Goal: Transaction & Acquisition: Purchase product/service

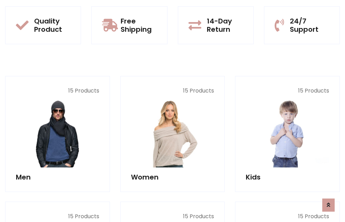
scroll to position [597, 0]
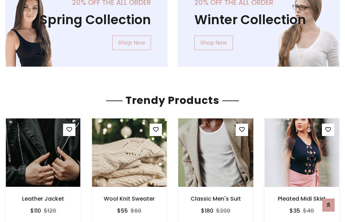
click at [215, 152] on img at bounding box center [216, 152] width 90 height 165
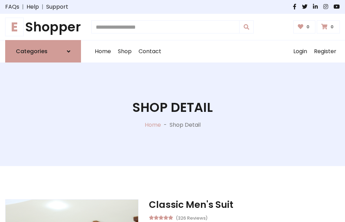
click at [43, 27] on h1 "E Shopper" at bounding box center [43, 26] width 76 height 15
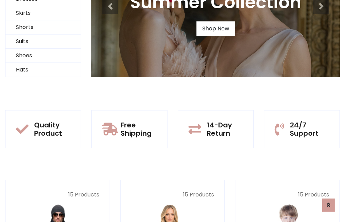
scroll to position [67, 0]
